Goal: Task Accomplishment & Management: Use online tool/utility

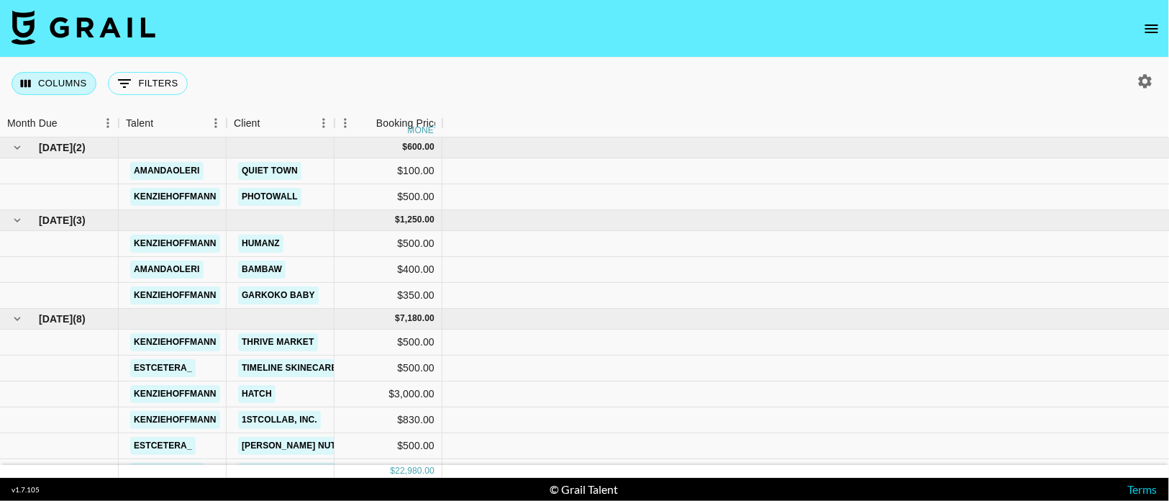
click at [50, 85] on button "Columns" at bounding box center [54, 83] width 85 height 23
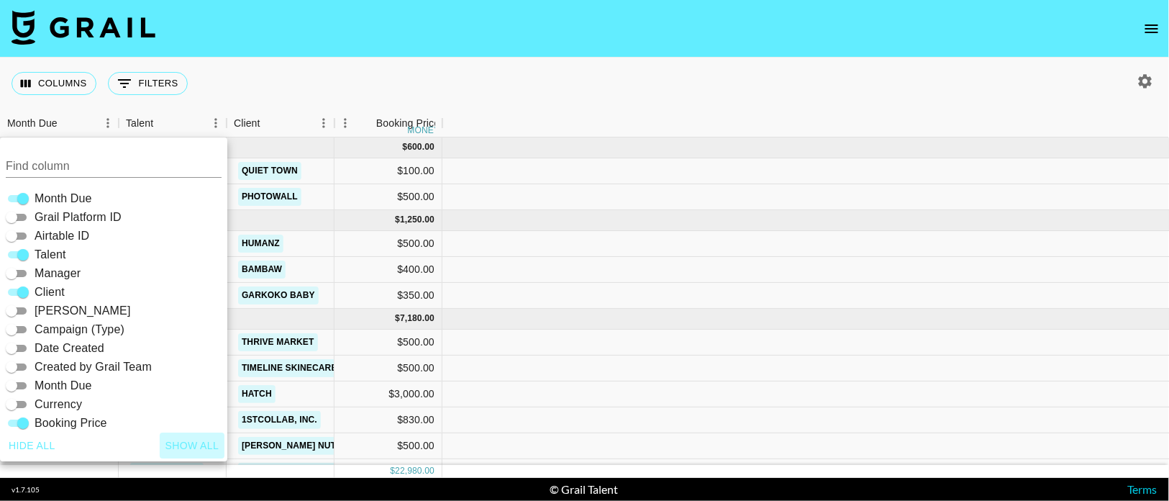
click at [186, 436] on button "Show all" at bounding box center [192, 445] width 65 height 27
checkbox input "true"
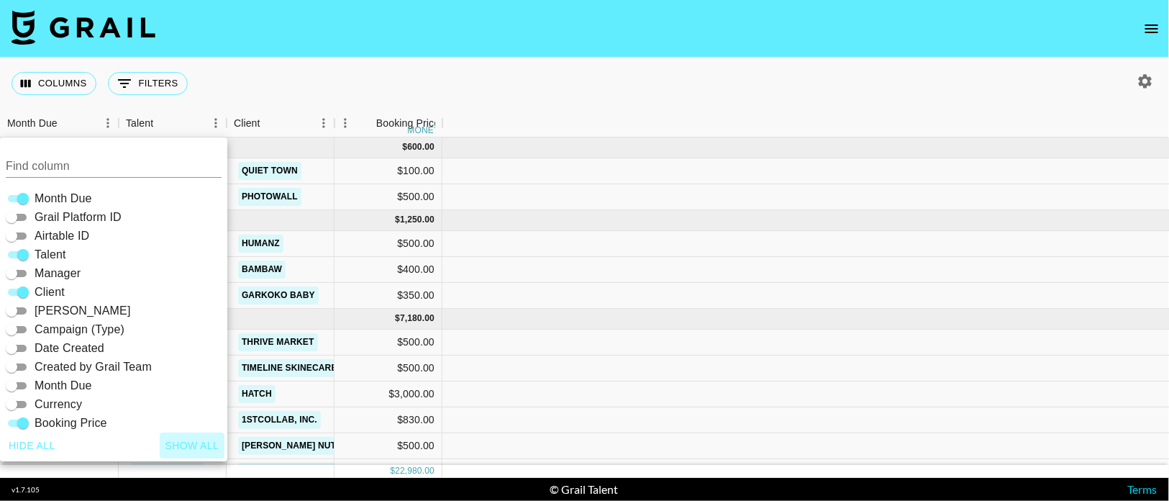
checkbox input "true"
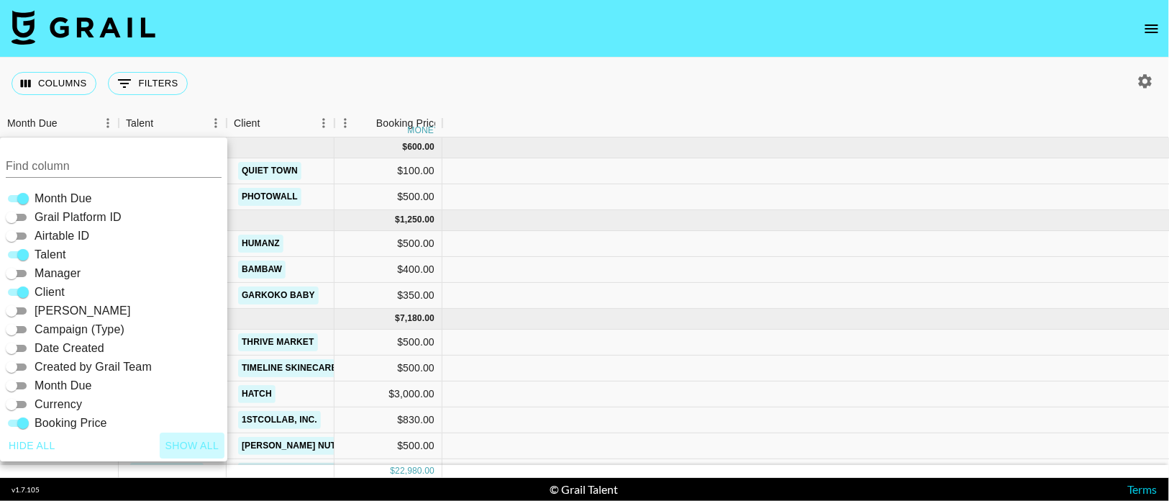
checkbox input "true"
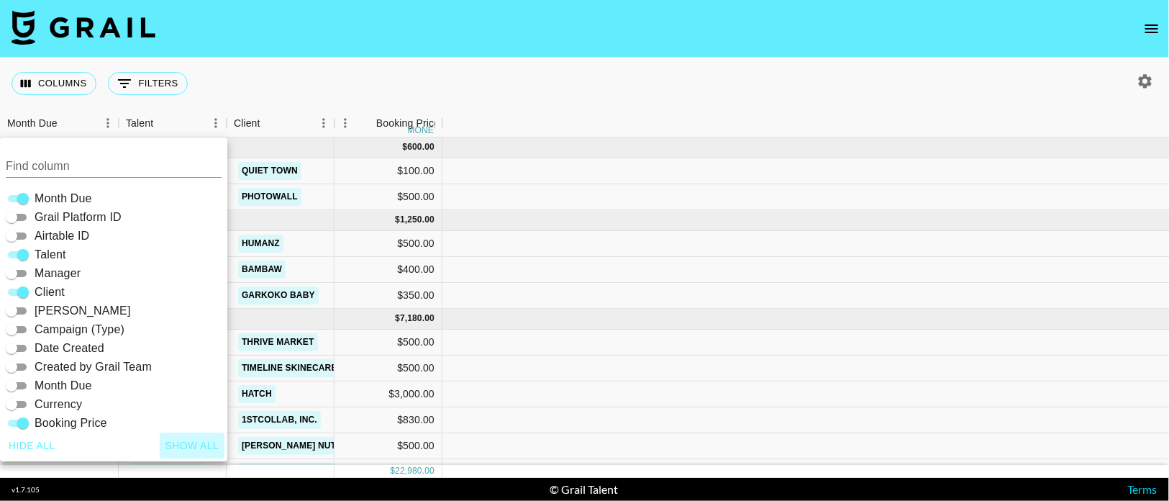
checkbox input "true"
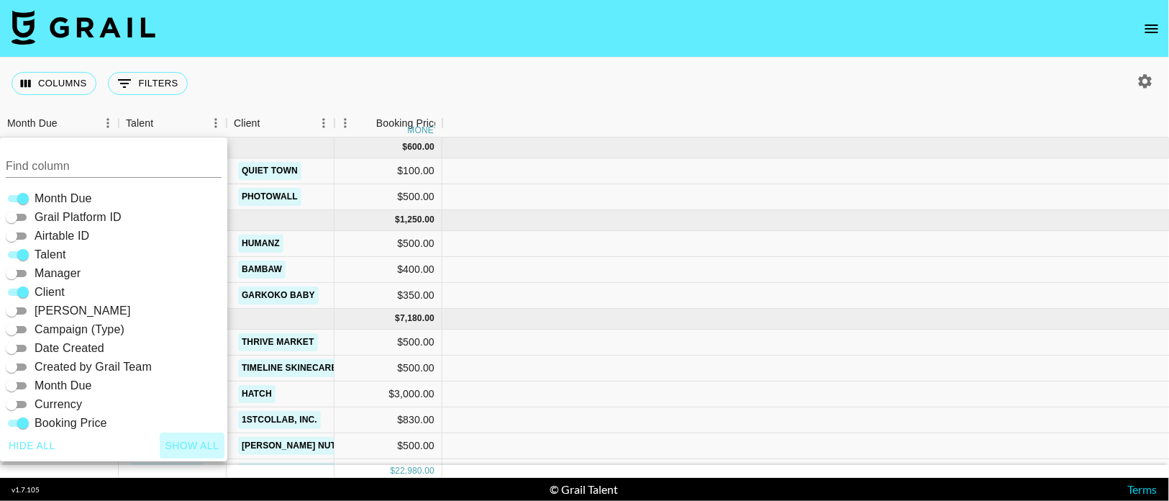
checkbox input "true"
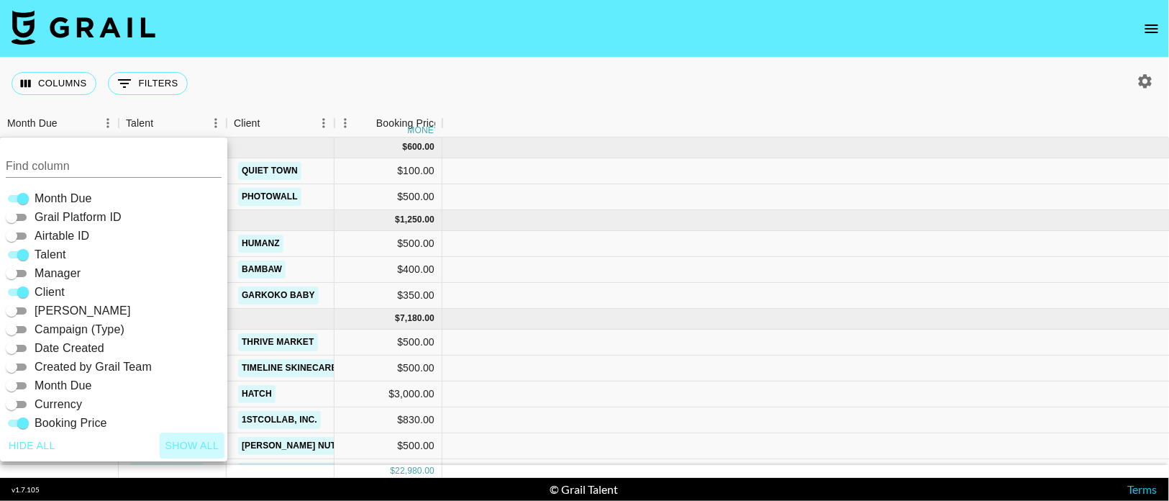
checkbox input "true"
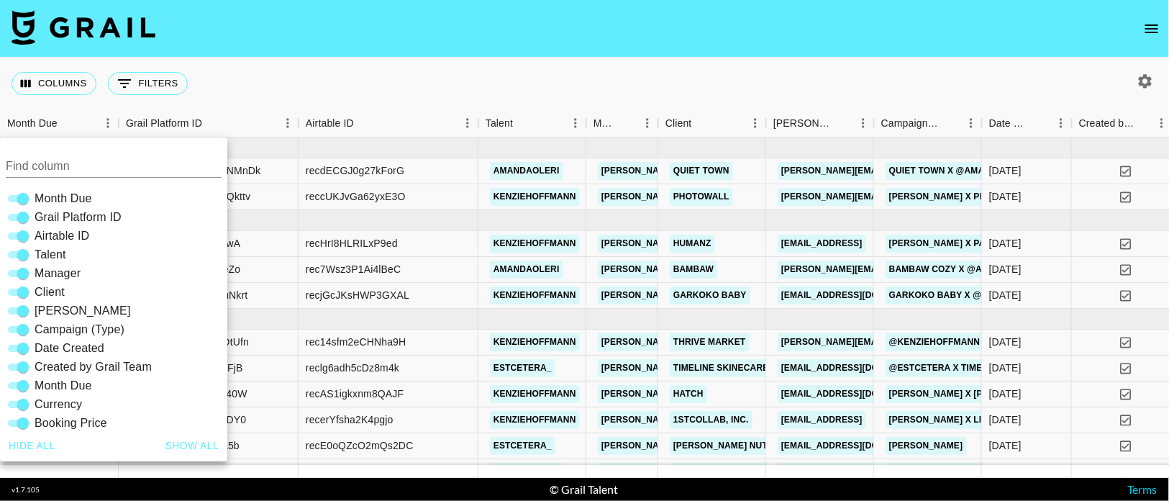
click at [342, 70] on div "Columns 0 Filters + Booking" at bounding box center [584, 84] width 1169 height 52
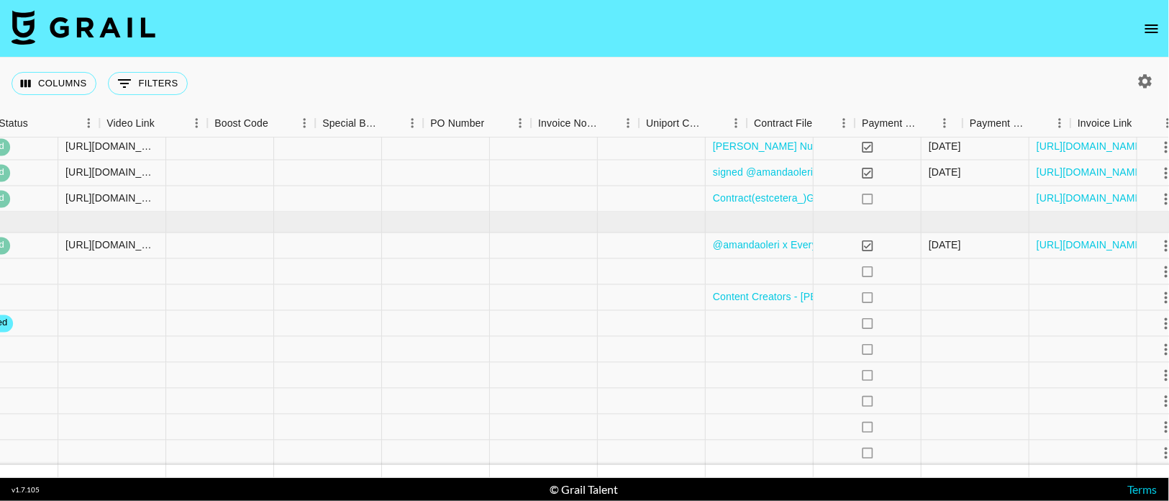
scroll to position [324, 1884]
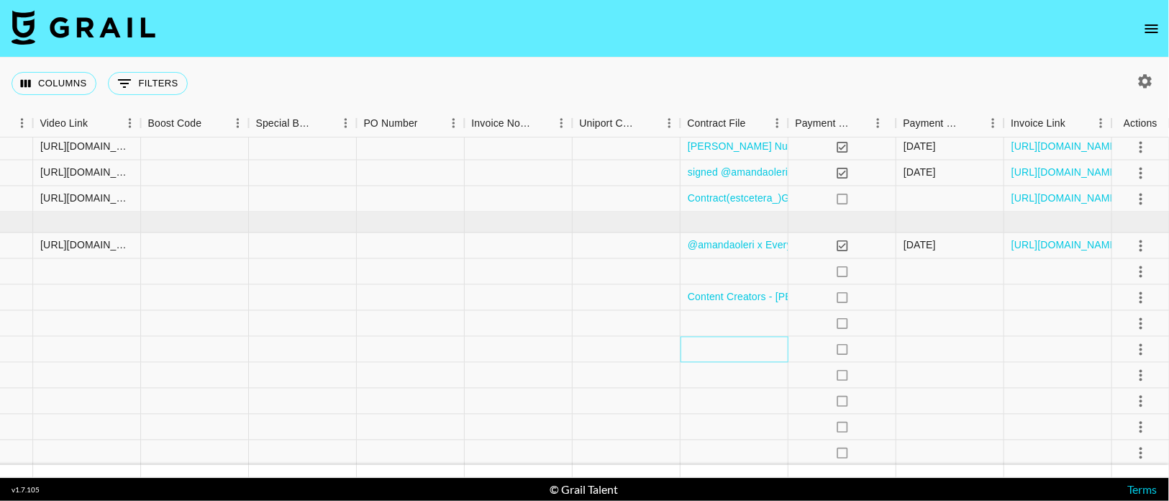
click at [729, 352] on div at bounding box center [734, 350] width 108 height 26
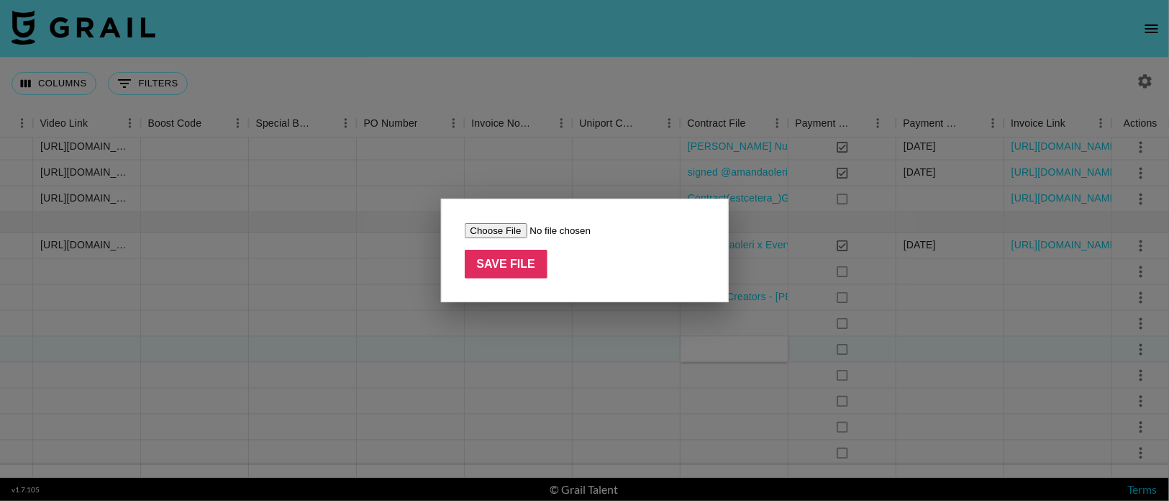
click at [508, 234] on input "file" at bounding box center [556, 230] width 182 height 15
type input "C:\fakepath\_amandaoleri_x_TheCitizenryAgreement.pdf"
click at [531, 266] on input "Save File" at bounding box center [506, 264] width 83 height 29
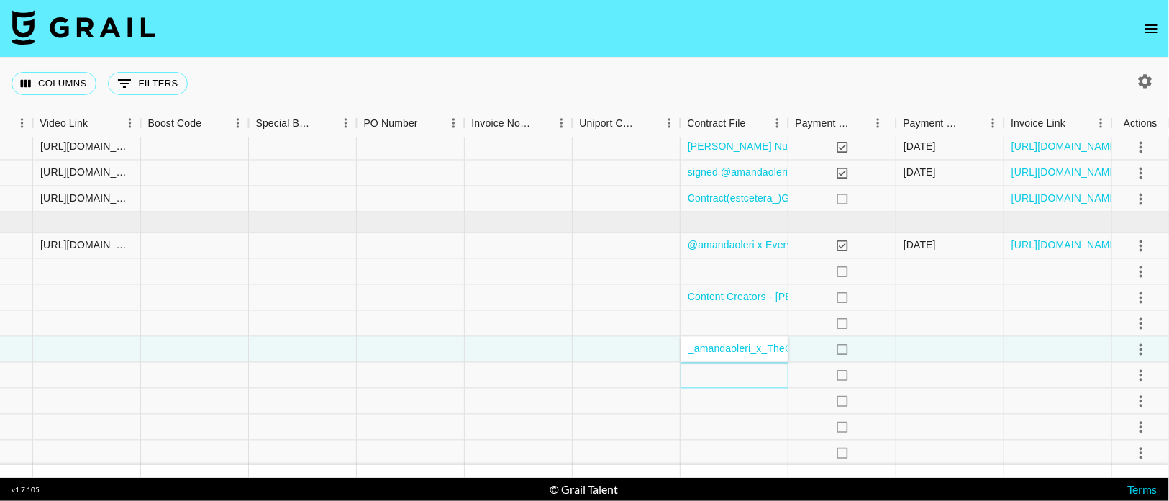
click at [745, 373] on div at bounding box center [734, 375] width 108 height 26
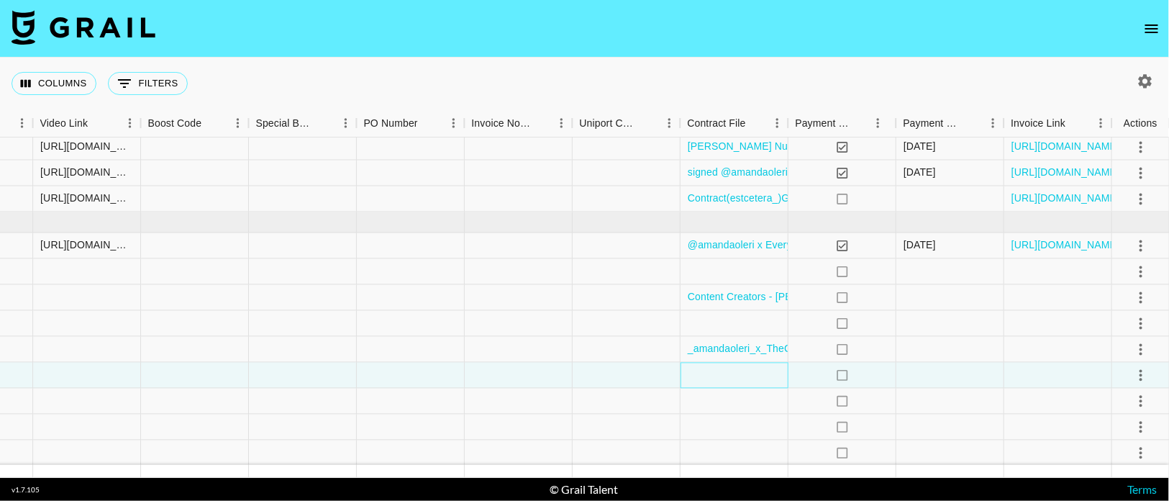
click at [745, 373] on div at bounding box center [734, 375] width 108 height 26
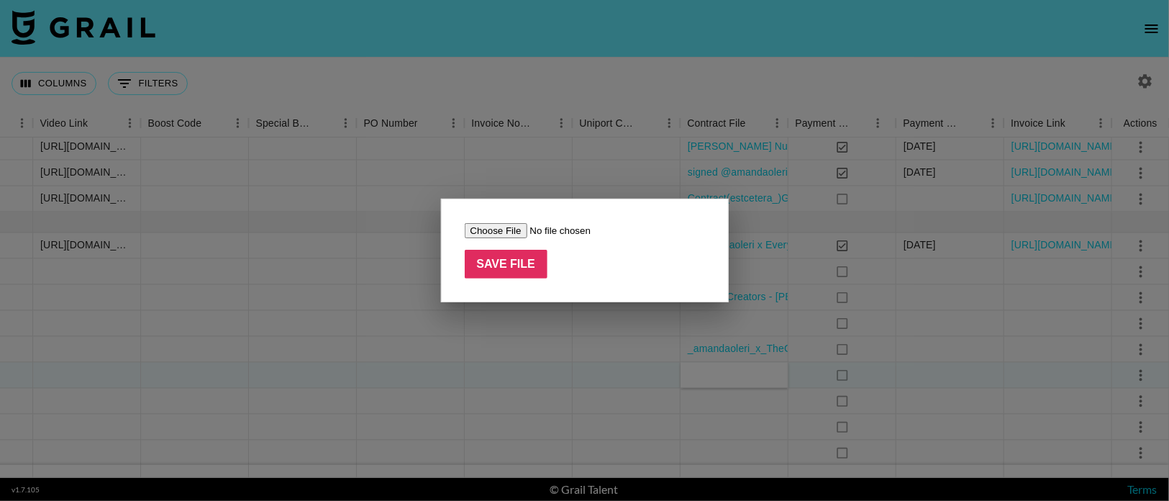
click at [504, 234] on input "file" at bounding box center [556, 230] width 182 height 15
type input "C:\fakepath\_amandaoleri_x_BurrowAgreement.pdf"
click at [518, 265] on input "Save File" at bounding box center [506, 264] width 83 height 29
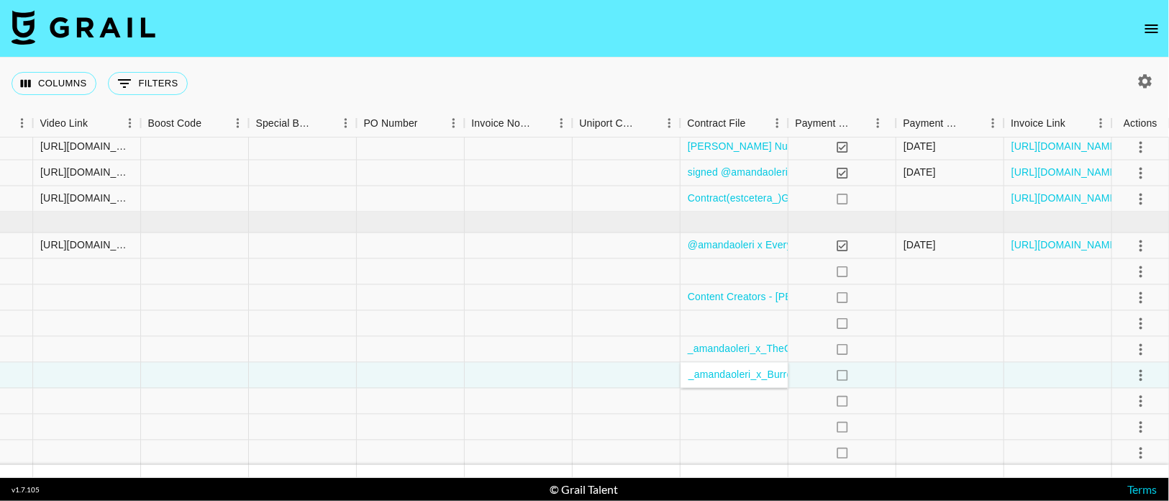
click at [811, 31] on nav at bounding box center [584, 29] width 1169 height 58
click at [735, 324] on div at bounding box center [734, 324] width 108 height 26
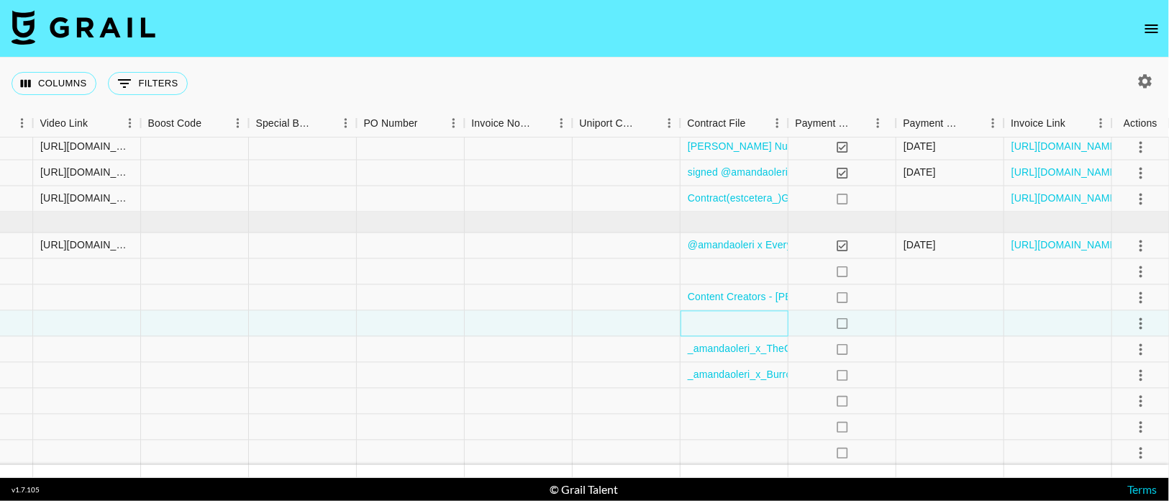
click at [735, 324] on div at bounding box center [734, 324] width 108 height 26
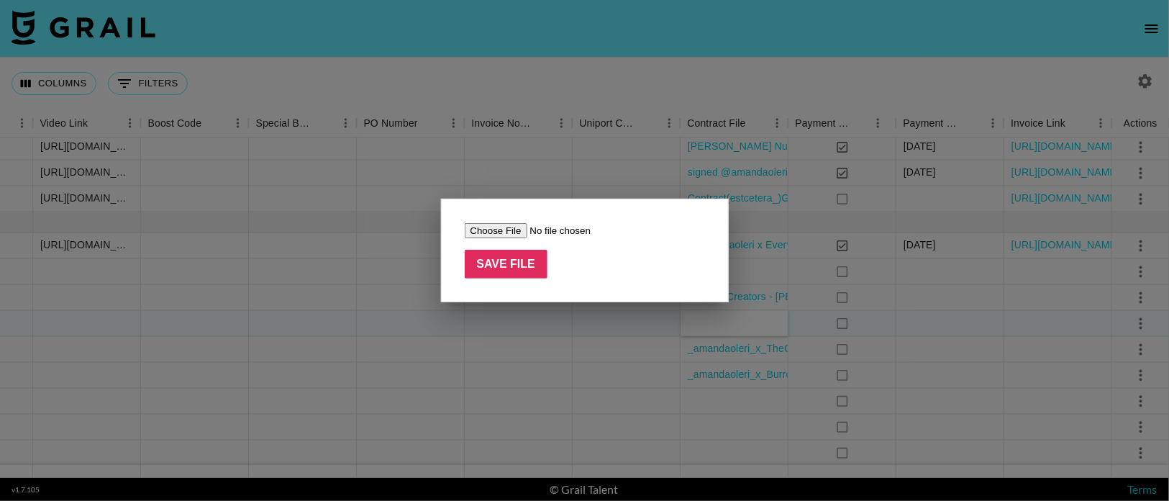
click at [494, 233] on input "file" at bounding box center [556, 230] width 182 height 15
type input "C:\fakepath\kenziehoffmann:photowall signed new .pdf"
click at [500, 270] on input "Save File" at bounding box center [506, 264] width 83 height 29
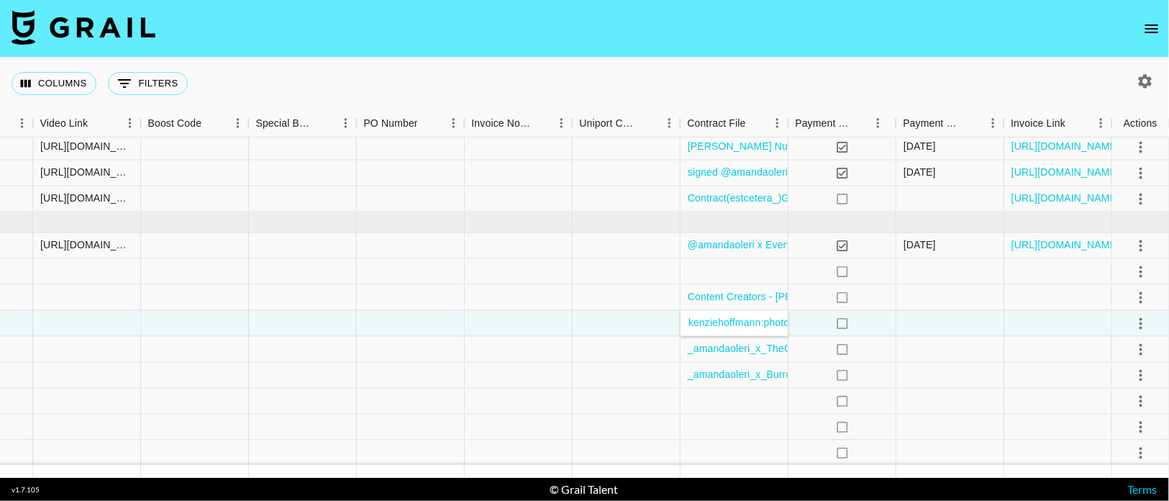
click at [1000, 37] on nav at bounding box center [584, 29] width 1169 height 58
click at [711, 401] on div at bounding box center [734, 401] width 108 height 26
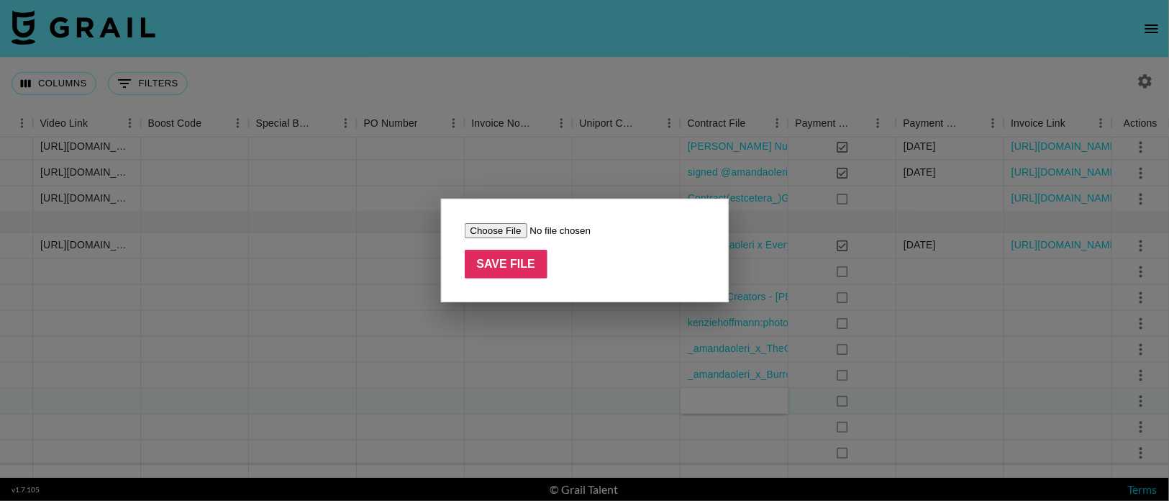
click at [507, 230] on input "file" at bounding box center [556, 230] width 182 height 15
type input "C:\fakepath\[PERSON_NAME] - agent signed TALENT SERVICES CONTRACT_1_ (2).pdf"
click at [512, 257] on input "Save File" at bounding box center [506, 264] width 83 height 29
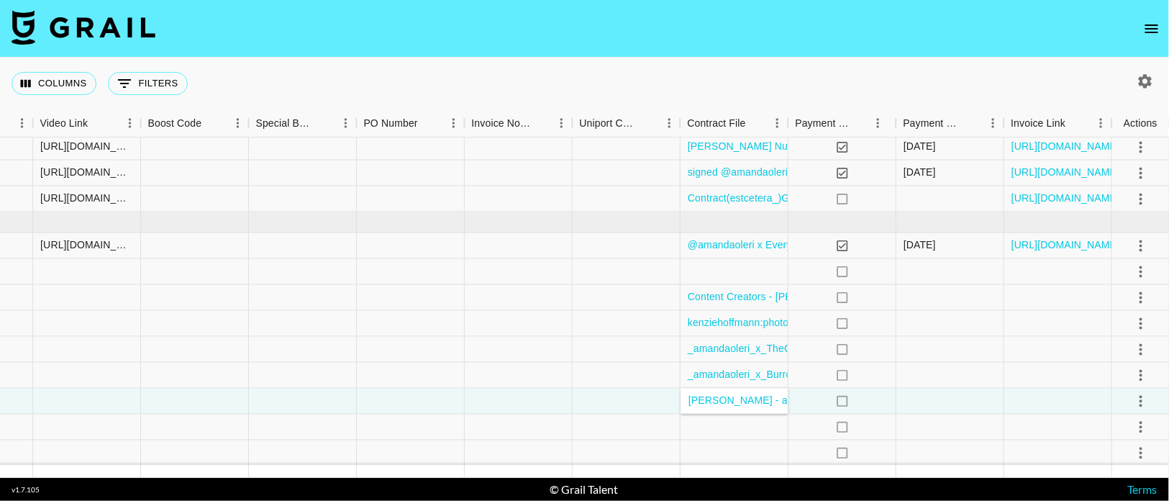
click at [783, 29] on nav at bounding box center [584, 29] width 1169 height 58
click at [81, 86] on button "Columns" at bounding box center [54, 83] width 85 height 23
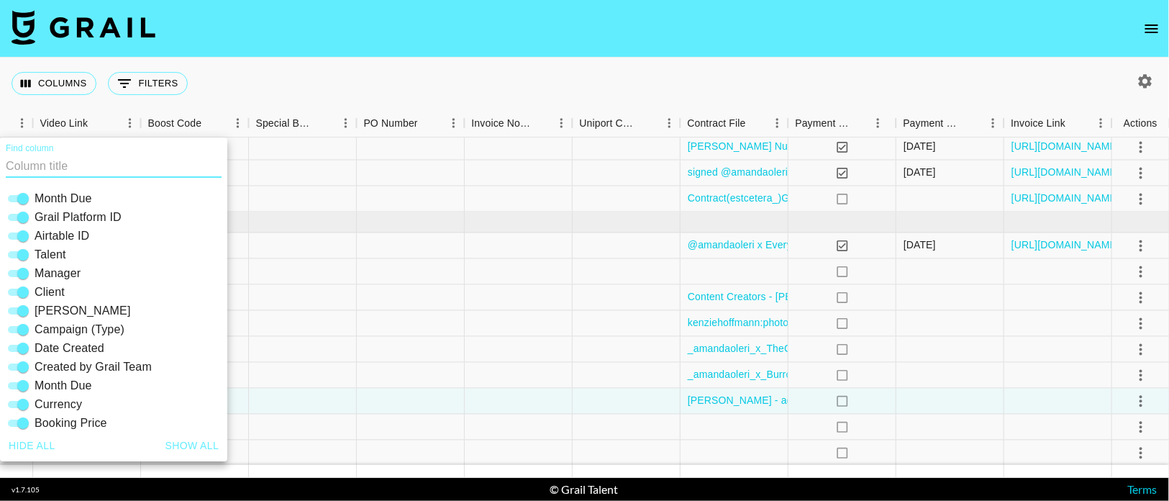
click at [198, 445] on button "Show all" at bounding box center [192, 445] width 65 height 27
click at [403, 160] on div at bounding box center [411, 173] width 108 height 26
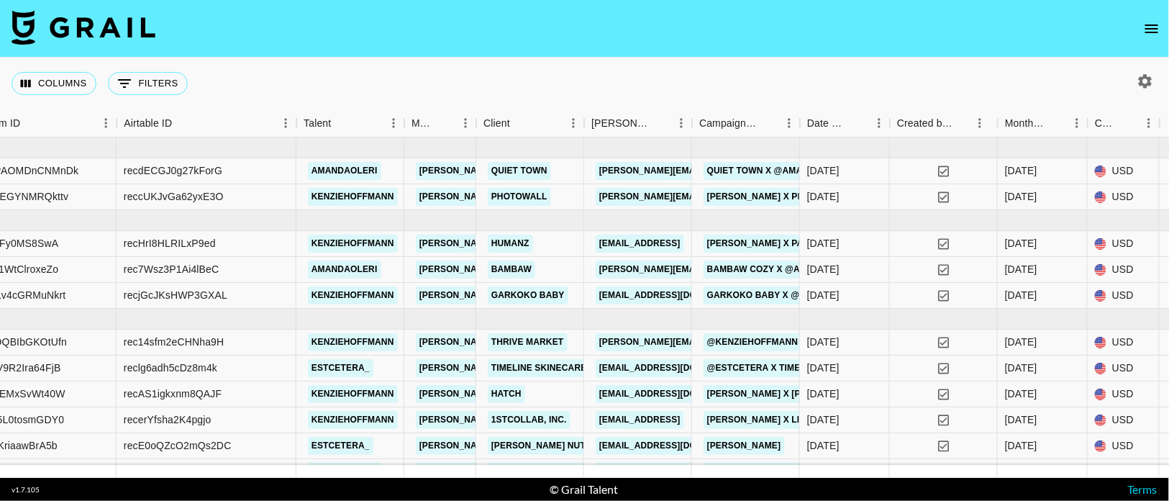
scroll to position [0, 178]
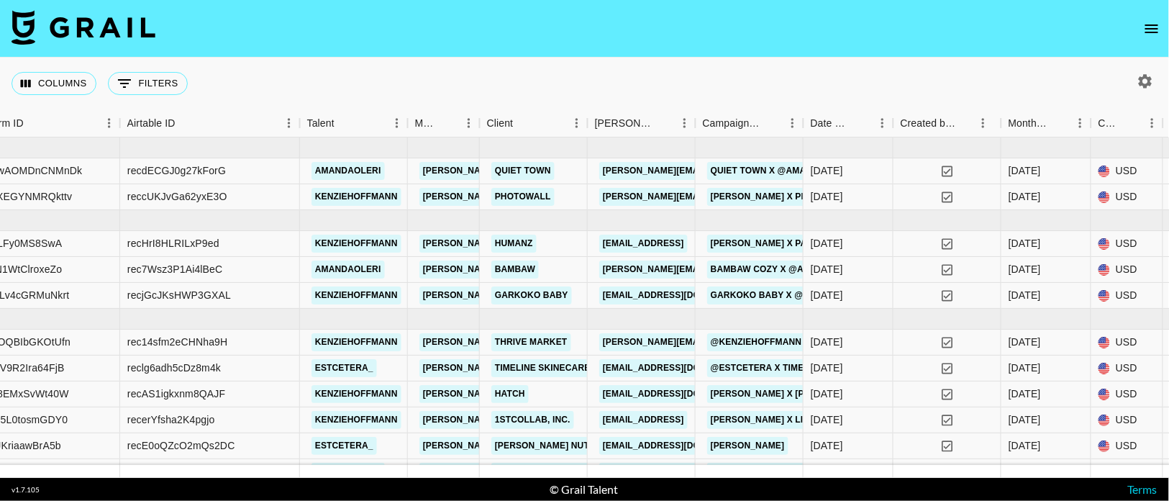
click at [586, 73] on div "Columns 0 Filters + Booking" at bounding box center [584, 84] width 1169 height 52
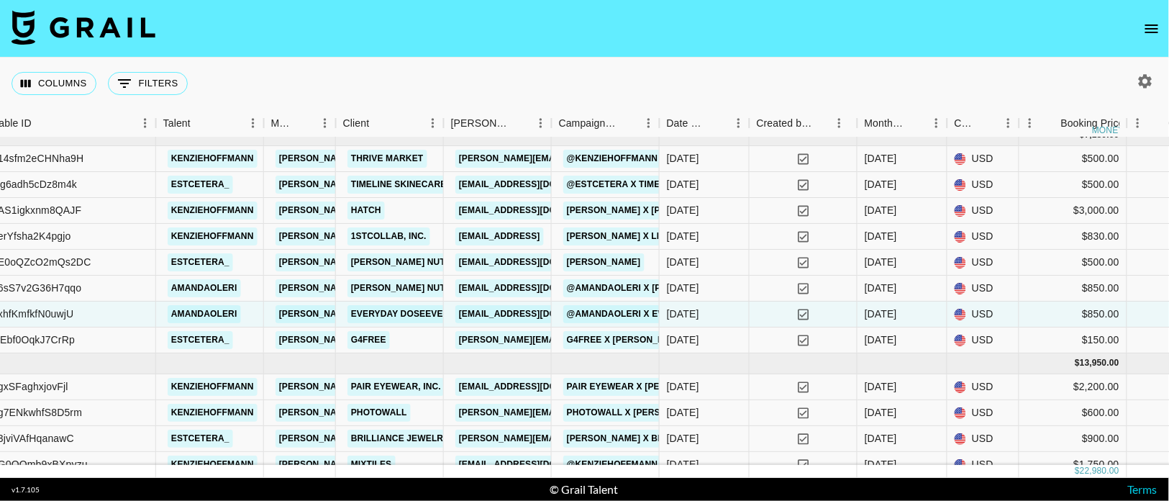
scroll to position [182, 322]
